Goal: Information Seeking & Learning: Learn about a topic

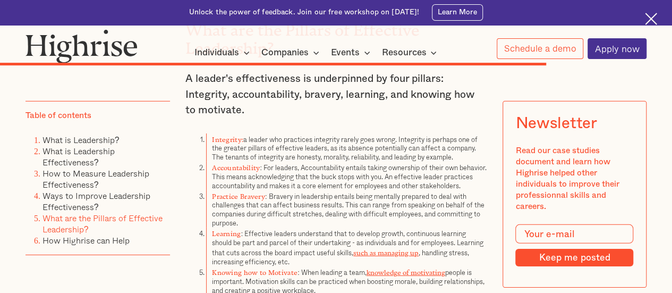
scroll to position [5455, 0]
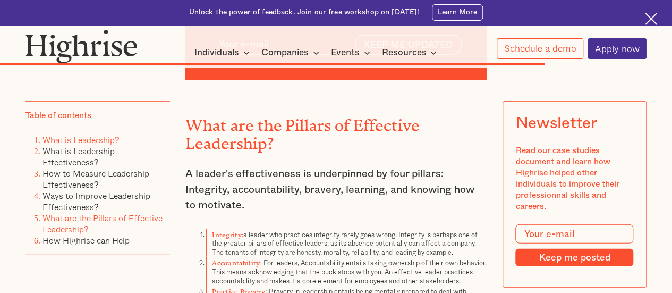
click at [75, 142] on link "What is Leadership?" at bounding box center [81, 139] width 77 height 13
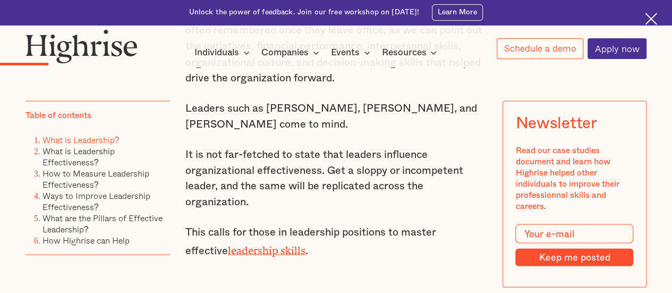
scroll to position [942, 0]
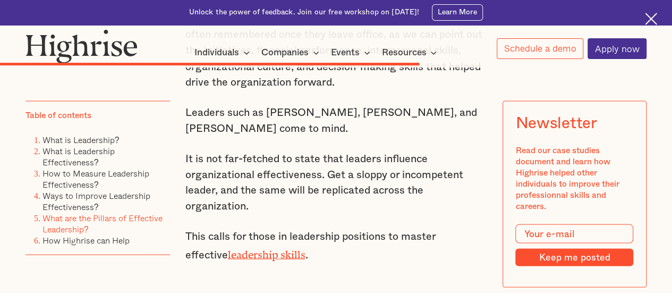
scroll to position [5455, 0]
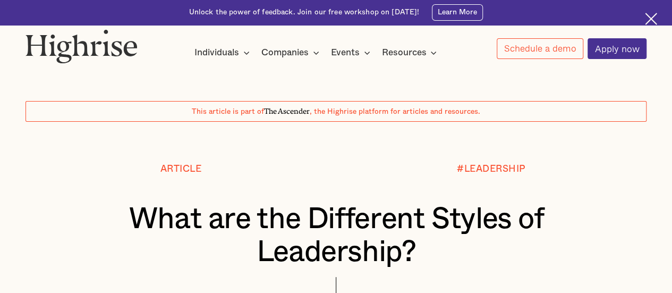
click at [412, 61] on div at bounding box center [336, 63] width 672 height 9
click at [380, 54] on ul "How it works Individuals Programs 1 Highrise Leader A 6-month program to grow l…" at bounding box center [316, 52] width 245 height 14
click at [377, 185] on div "#LEADERSHIP" at bounding box center [491, 184] width 310 height 40
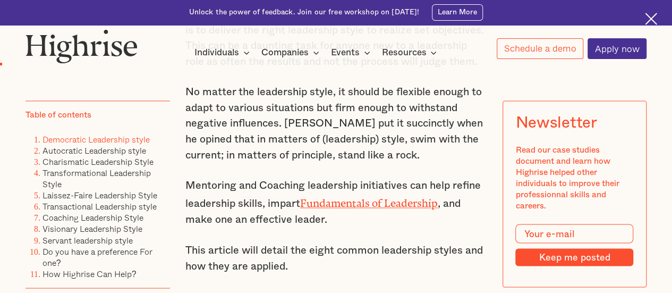
scroll to position [779, 0]
